Goal: Transaction & Acquisition: Purchase product/service

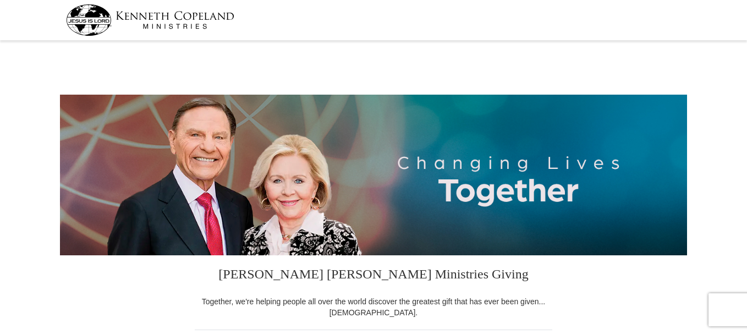
select select "MO"
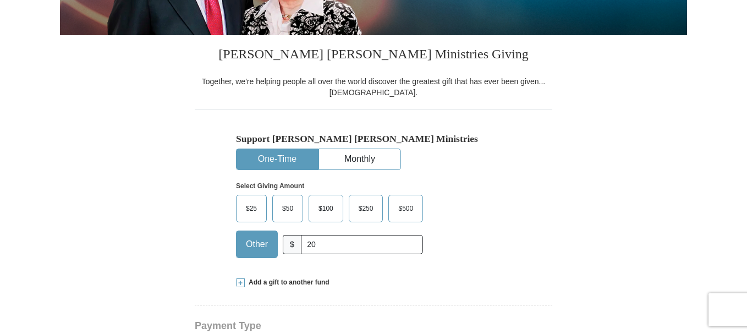
type input "20"
click at [204, 236] on div "Support [PERSON_NAME] [PERSON_NAME] Ministries One-Time Monthly Select Giving A…" at bounding box center [373, 187] width 357 height 157
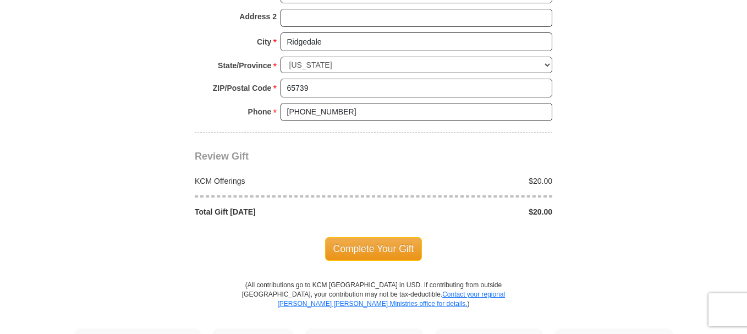
scroll to position [990, 0]
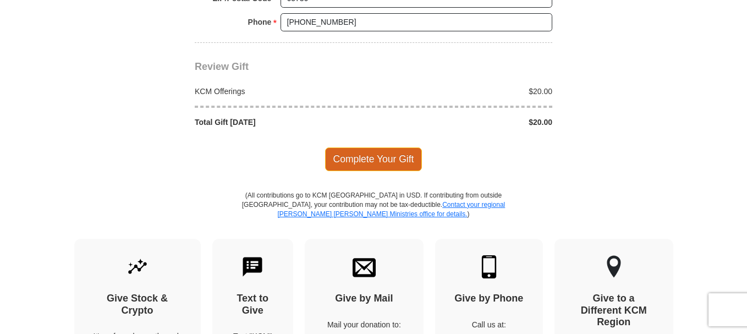
click at [359, 159] on span "Complete Your Gift" at bounding box center [373, 158] width 97 height 23
